Goal: Ask a question

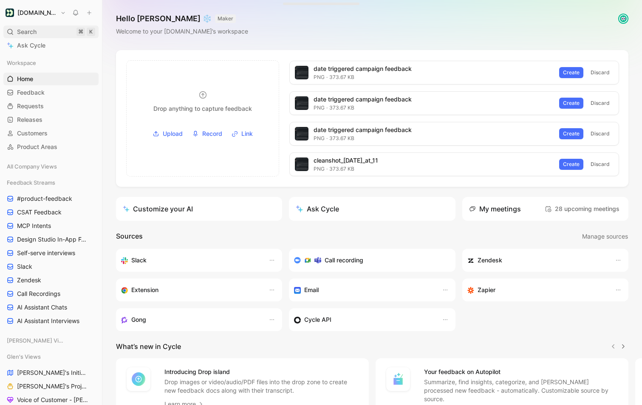
click at [29, 32] on span "Search" at bounding box center [27, 32] width 20 height 10
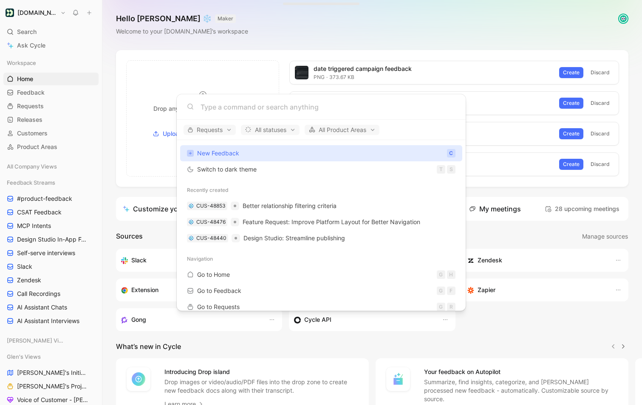
click at [22, 46] on body "[DOMAIN_NAME] Search ⌘ K Ask Cycle Workspace Home G then H Feedback G then F Re…" at bounding box center [321, 202] width 642 height 405
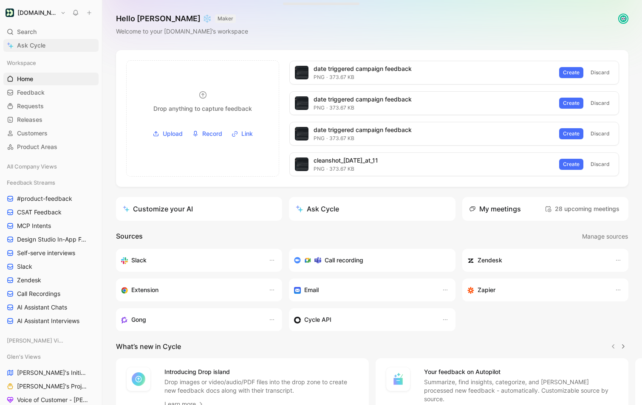
click at [25, 45] on span "Ask Cycle" at bounding box center [31, 45] width 28 height 10
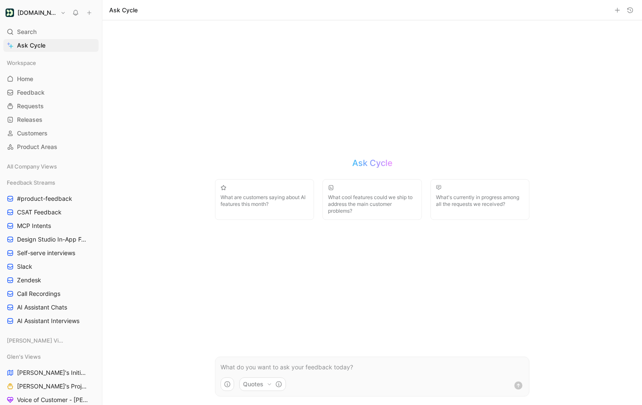
click at [254, 367] on p at bounding box center [372, 367] width 303 height 10
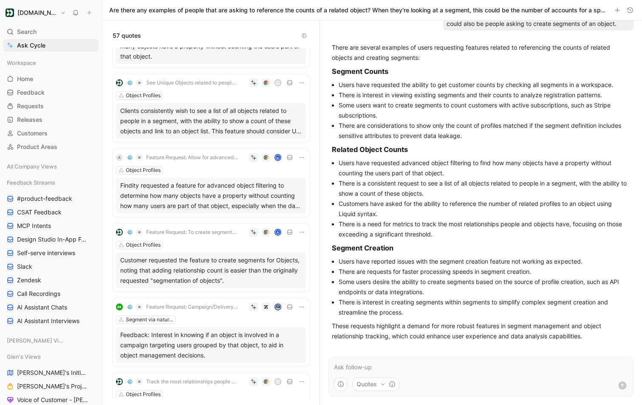
scroll to position [906, 0]
click at [181, 258] on div "Customer requested the feature to create segments for Objects, noting that addi…" at bounding box center [210, 270] width 181 height 31
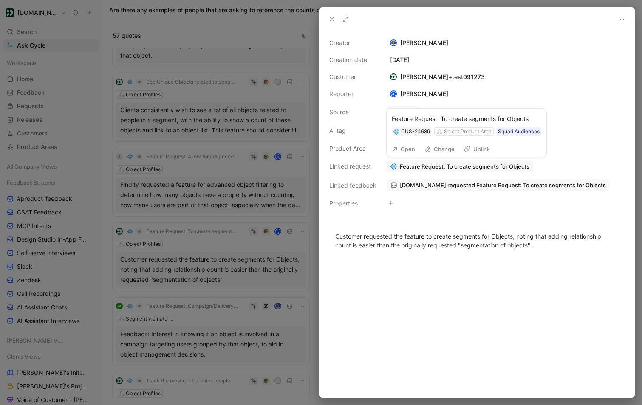
click at [408, 149] on button "Open" at bounding box center [403, 149] width 31 height 12
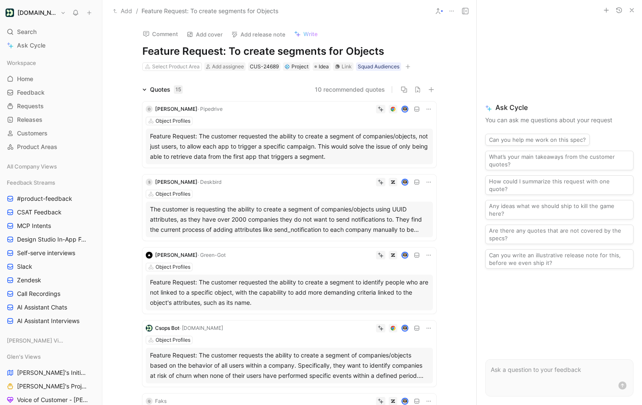
click at [224, 51] on h1 "Feature Request: To create segments for Objects" at bounding box center [289, 52] width 294 height 14
click at [231, 51] on h1 "Feature Request: To create segments for Objects" at bounding box center [289, 52] width 294 height 14
drag, startPoint x: 247, startPoint y: 51, endPoint x: 137, endPoint y: 54, distance: 110.1
click at [137, 54] on div "Comment Add cover Add release note Write Feature Request: To create segments fo…" at bounding box center [289, 47] width 326 height 50
click at [305, 53] on h1 "Create segments for Objects" at bounding box center [289, 52] width 294 height 14
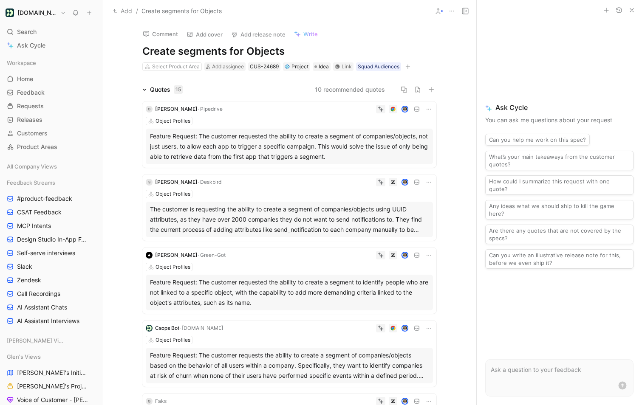
click at [125, 12] on button "Add" at bounding box center [122, 11] width 23 height 10
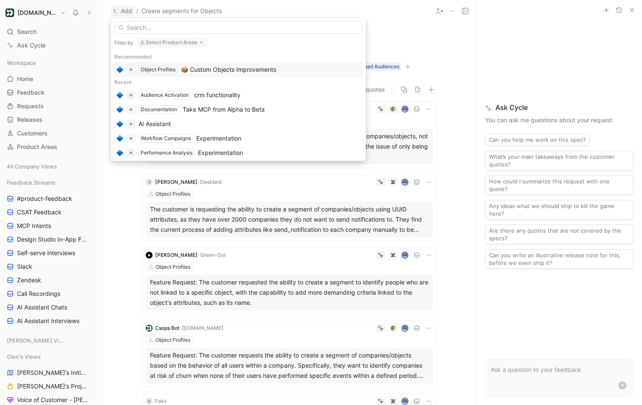
click at [219, 69] on div "📦 Custom Objects Improvements" at bounding box center [228, 70] width 95 height 10
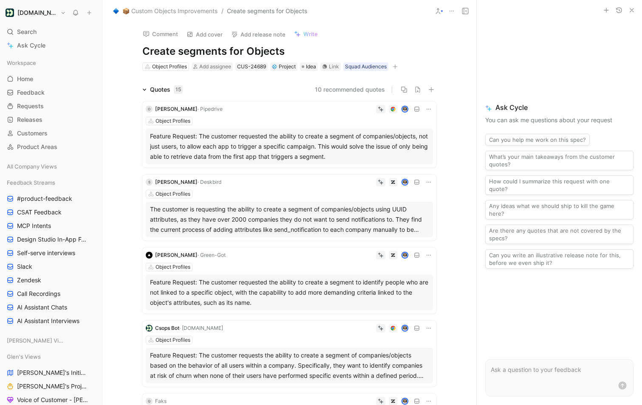
click at [351, 90] on button "10 recommended quotes" at bounding box center [350, 90] width 70 height 10
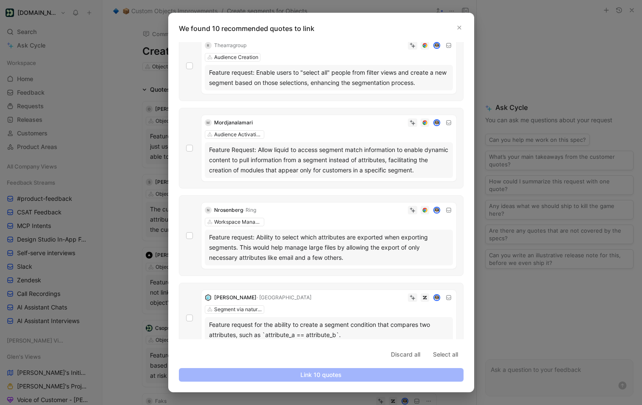
scroll to position [178, 0]
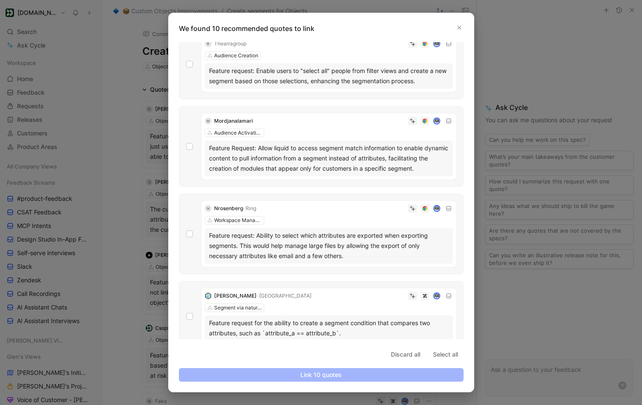
click at [110, 223] on div at bounding box center [321, 202] width 642 height 405
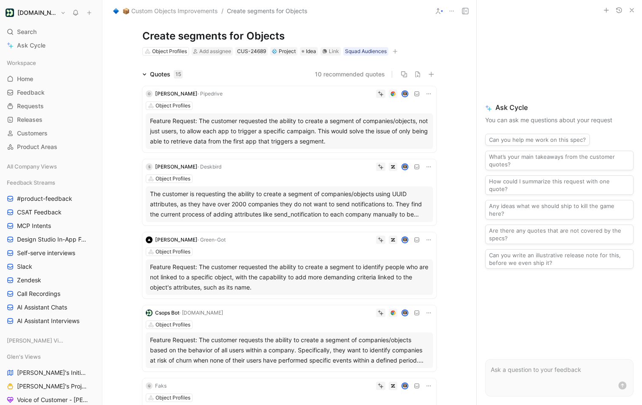
scroll to position [15, 0]
click at [428, 242] on icon at bounding box center [428, 240] width 7 height 7
click at [426, 241] on icon at bounding box center [428, 240] width 7 height 7
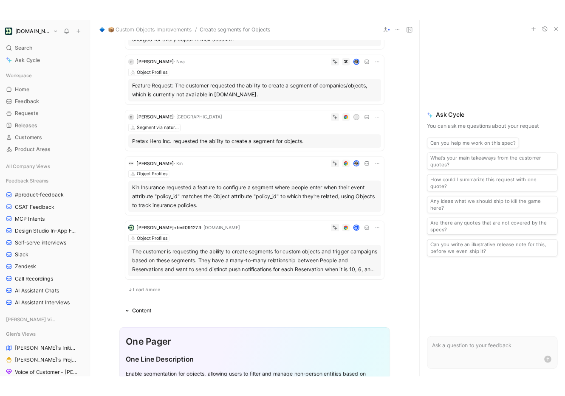
scroll to position [501, 0]
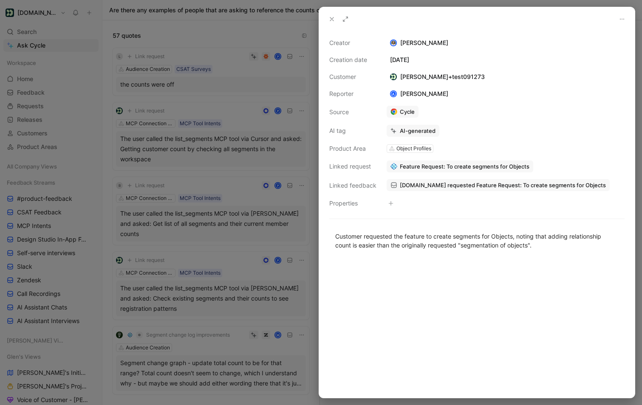
click at [471, 187] on span "[DOMAIN_NAME] requested Feature Request: To create segments for Objects" at bounding box center [503, 185] width 206 height 8
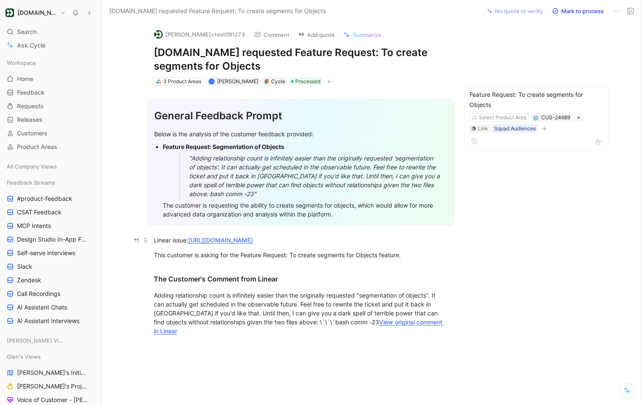
click at [253, 241] on link "[URL][DOMAIN_NAME]" at bounding box center [220, 240] width 65 height 7
